Goal: Information Seeking & Learning: Learn about a topic

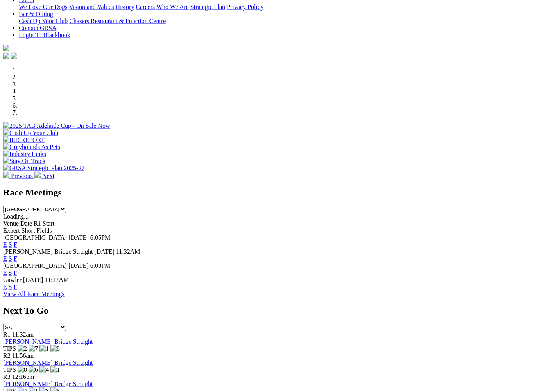
scroll to position [180, 0]
click at [17, 255] on link "F" at bounding box center [16, 258] width 4 height 7
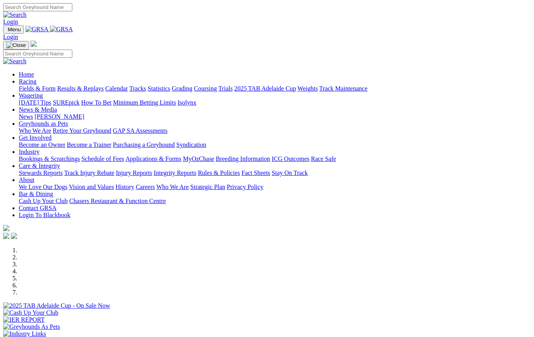
scroll to position [202, 0]
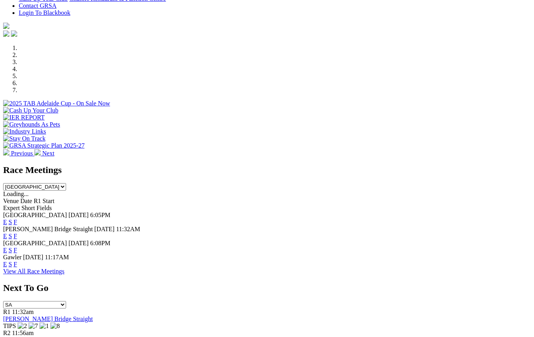
click at [7, 233] on link "E" at bounding box center [5, 236] width 4 height 7
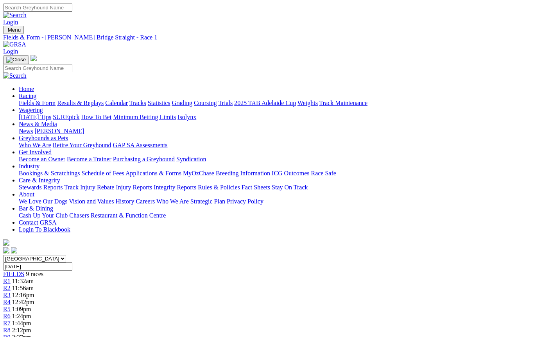
scroll to position [0, 50]
click at [11, 313] on span "R6" at bounding box center [6, 316] width 7 height 7
click at [11, 298] on span "R4" at bounding box center [6, 301] width 7 height 7
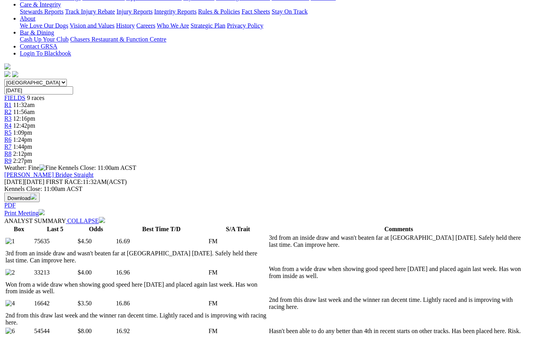
scroll to position [176, 4]
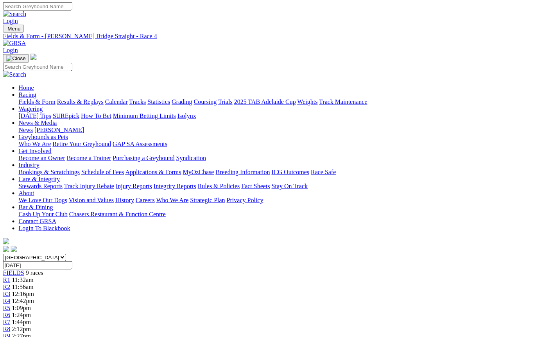
scroll to position [0, 10]
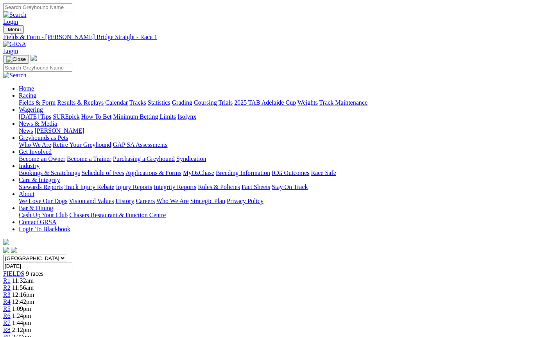
scroll to position [0, 50]
